Goal: Task Accomplishment & Management: Use online tool/utility

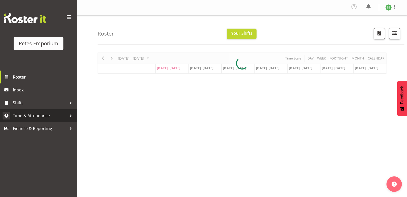
click at [32, 115] on span "Time & Attendance" at bounding box center [40, 116] width 54 height 8
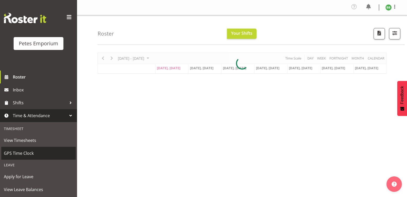
click at [28, 154] on span "GPS Time Clock" at bounding box center [38, 153] width 69 height 8
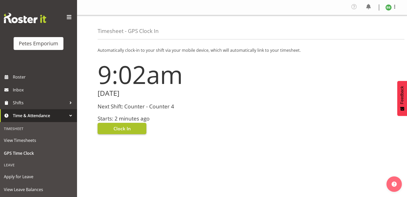
click at [118, 131] on span "Clock In" at bounding box center [122, 128] width 17 height 7
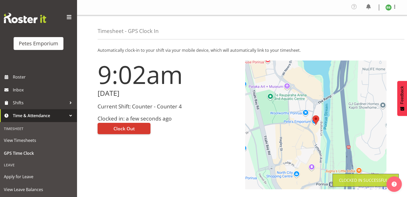
click at [389, 7] on img at bounding box center [389, 7] width 6 height 6
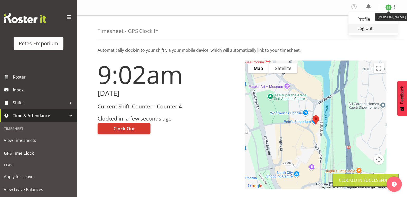
click at [370, 29] on link "Log Out" at bounding box center [373, 28] width 49 height 9
